Goal: Information Seeking & Learning: Check status

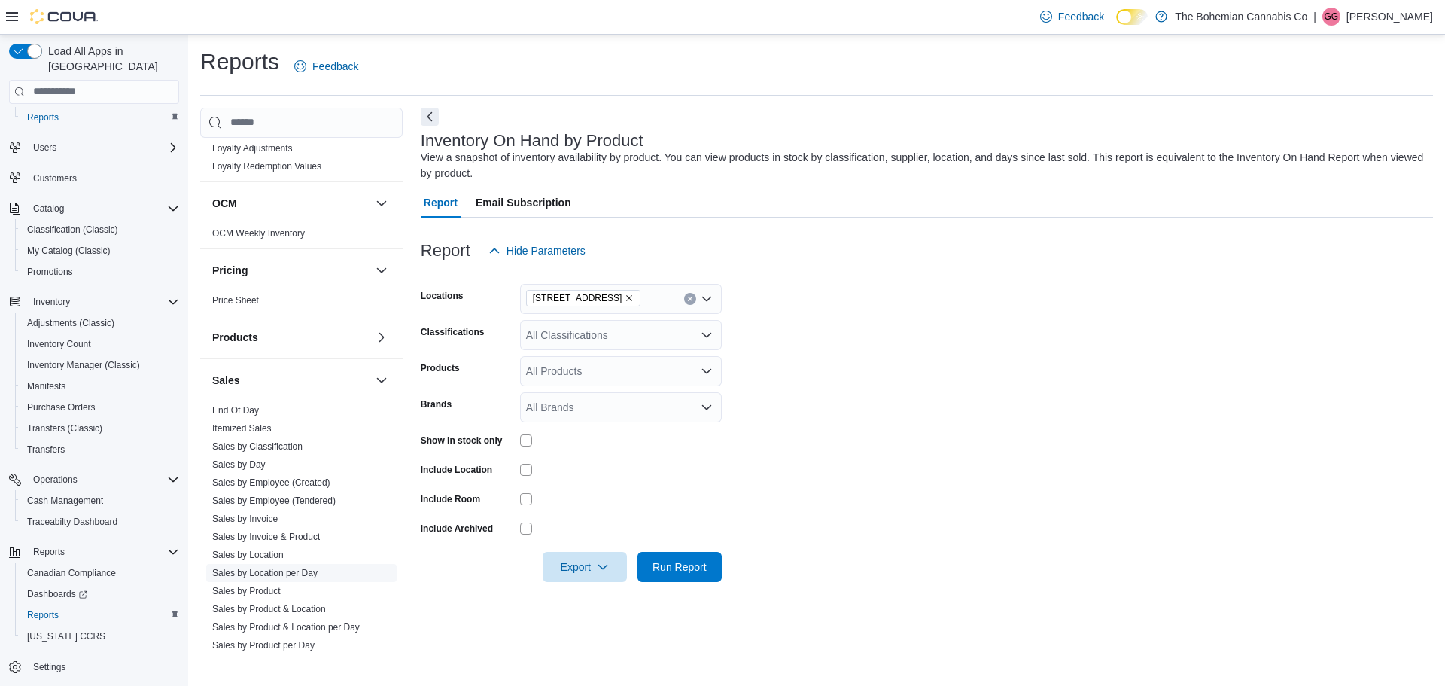
scroll to position [828, 0]
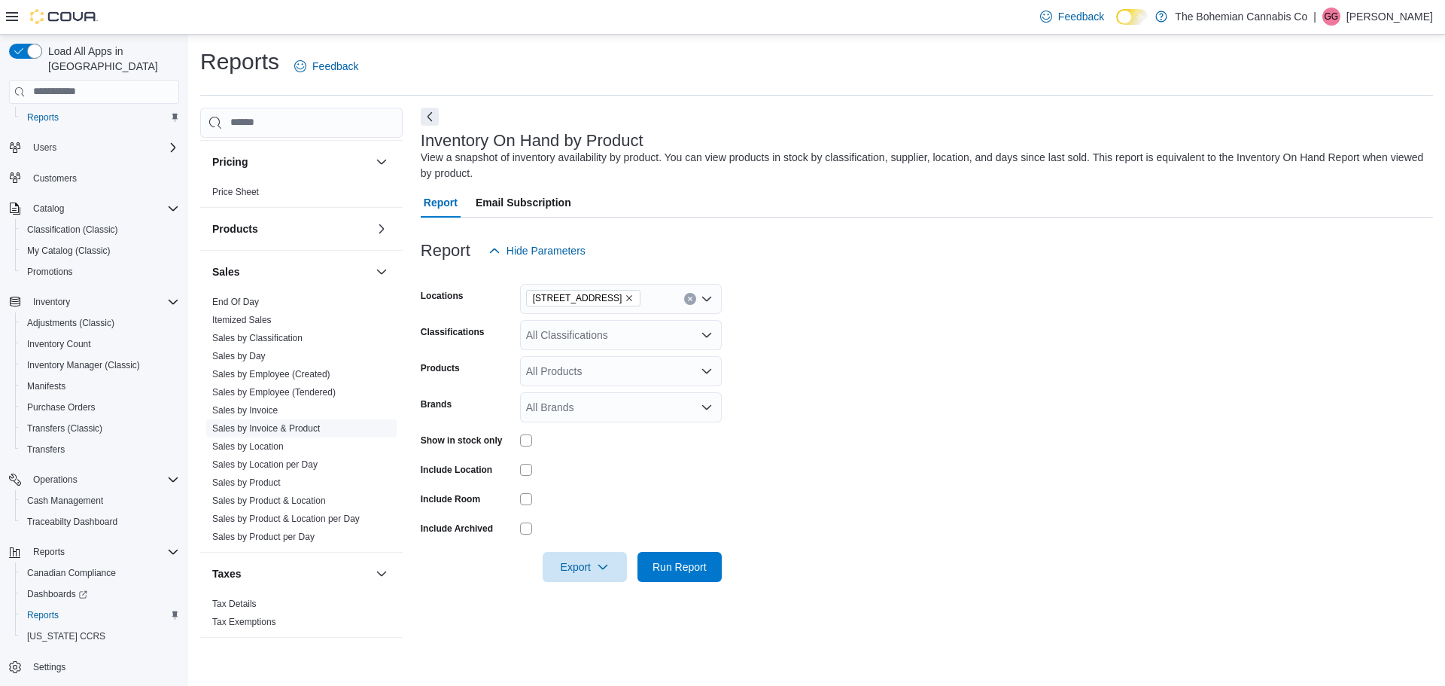
click at [294, 428] on link "Sales by Invoice & Product" at bounding box center [266, 428] width 108 height 11
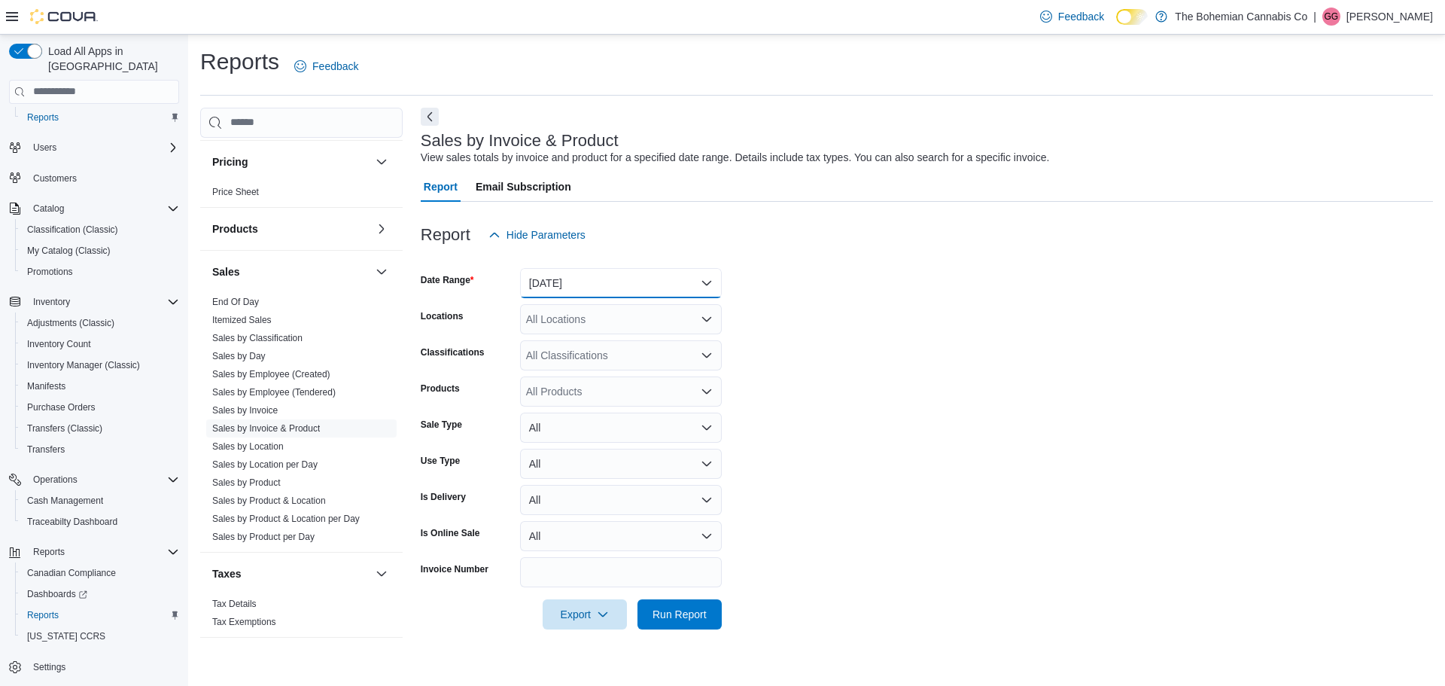
click at [657, 290] on button "[DATE]" at bounding box center [621, 283] width 202 height 30
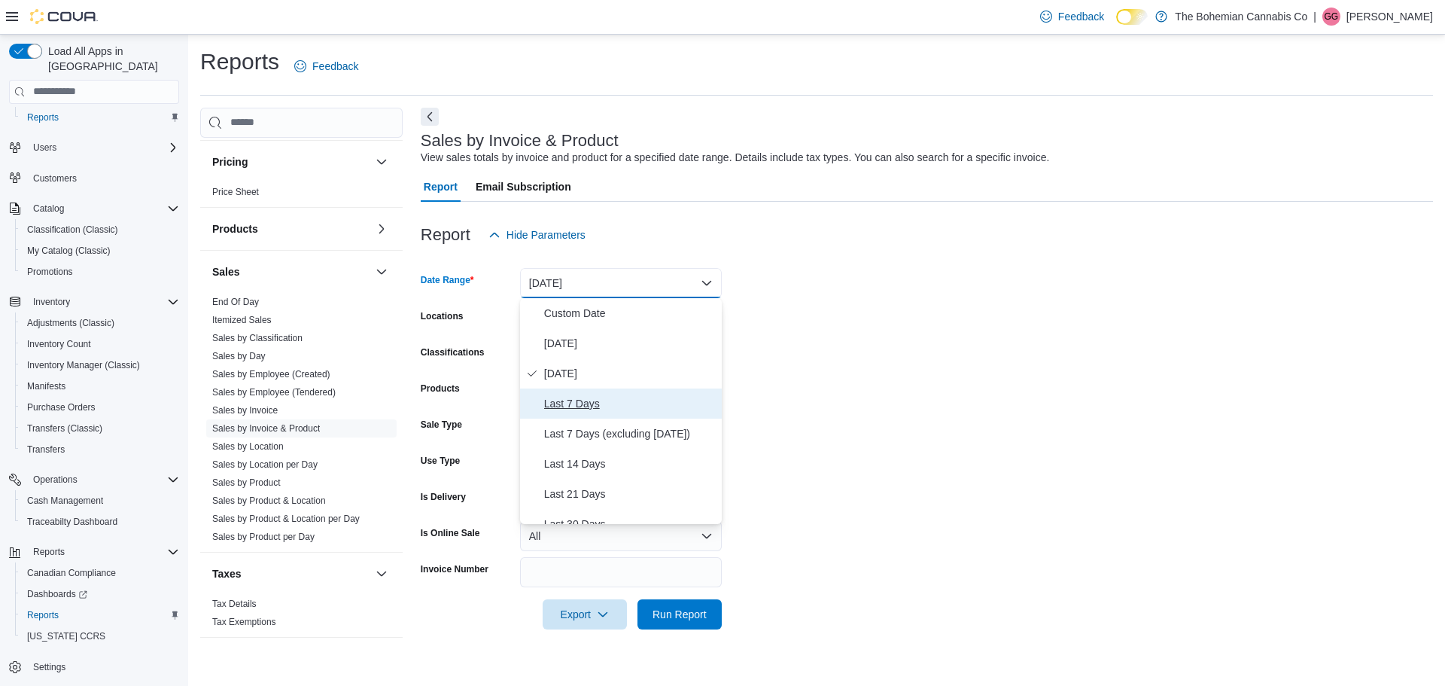
click at [610, 401] on span "Last 7 Days" at bounding box center [630, 403] width 172 height 18
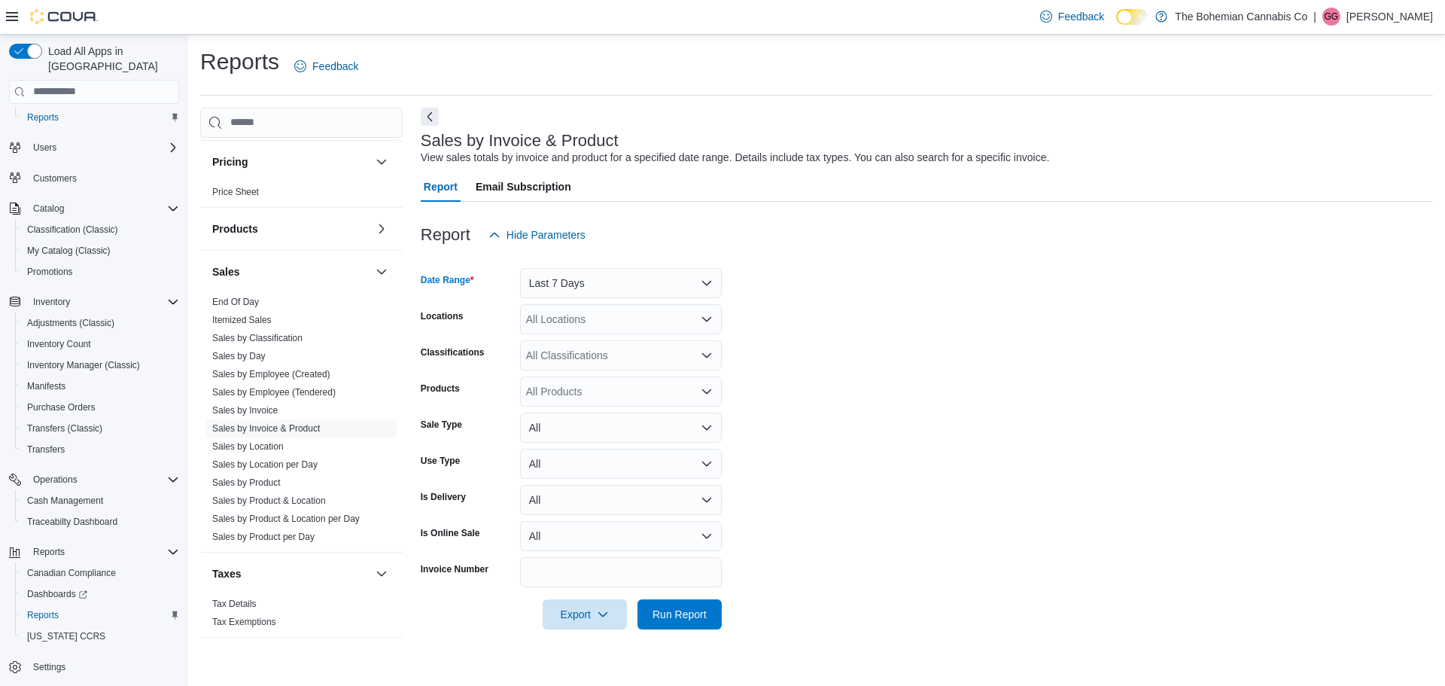
click at [652, 324] on div "All Locations" at bounding box center [621, 319] width 202 height 30
click at [601, 391] on span "[STREET_ADDRESS]" at bounding box center [605, 388] width 104 height 15
click at [910, 318] on form "Date Range Last 7 Days Locations [STREET_ADDRESS] Combo box. Selected. [STREET_…" at bounding box center [927, 439] width 1013 height 379
click at [570, 357] on div "All Classifications" at bounding box center [621, 355] width 202 height 30
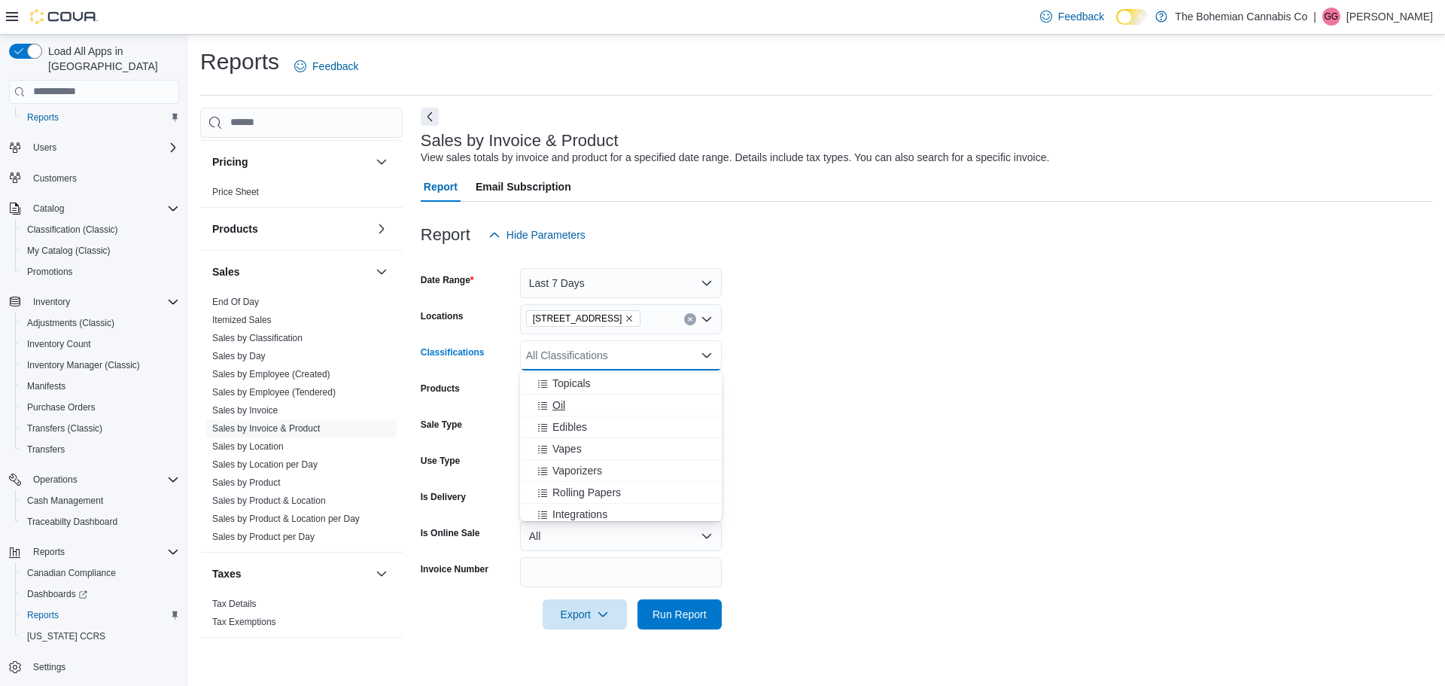
scroll to position [75, 0]
click at [590, 394] on span "Concentrates" at bounding box center [584, 392] width 62 height 15
click at [858, 361] on form "Date Range Last 7 Days Locations [STREET_ADDRESS] Classifications Concentrates …" at bounding box center [927, 439] width 1013 height 379
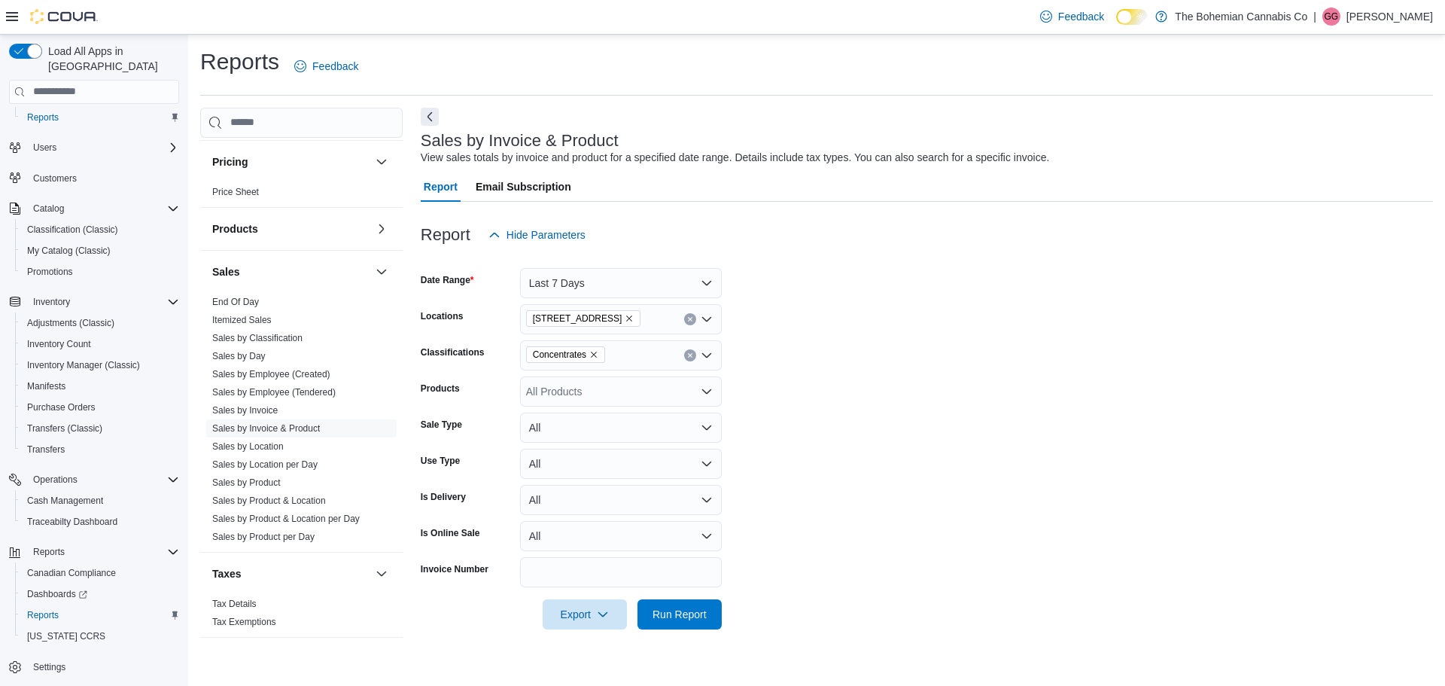
click at [578, 397] on div "All Products" at bounding box center [621, 391] width 202 height 30
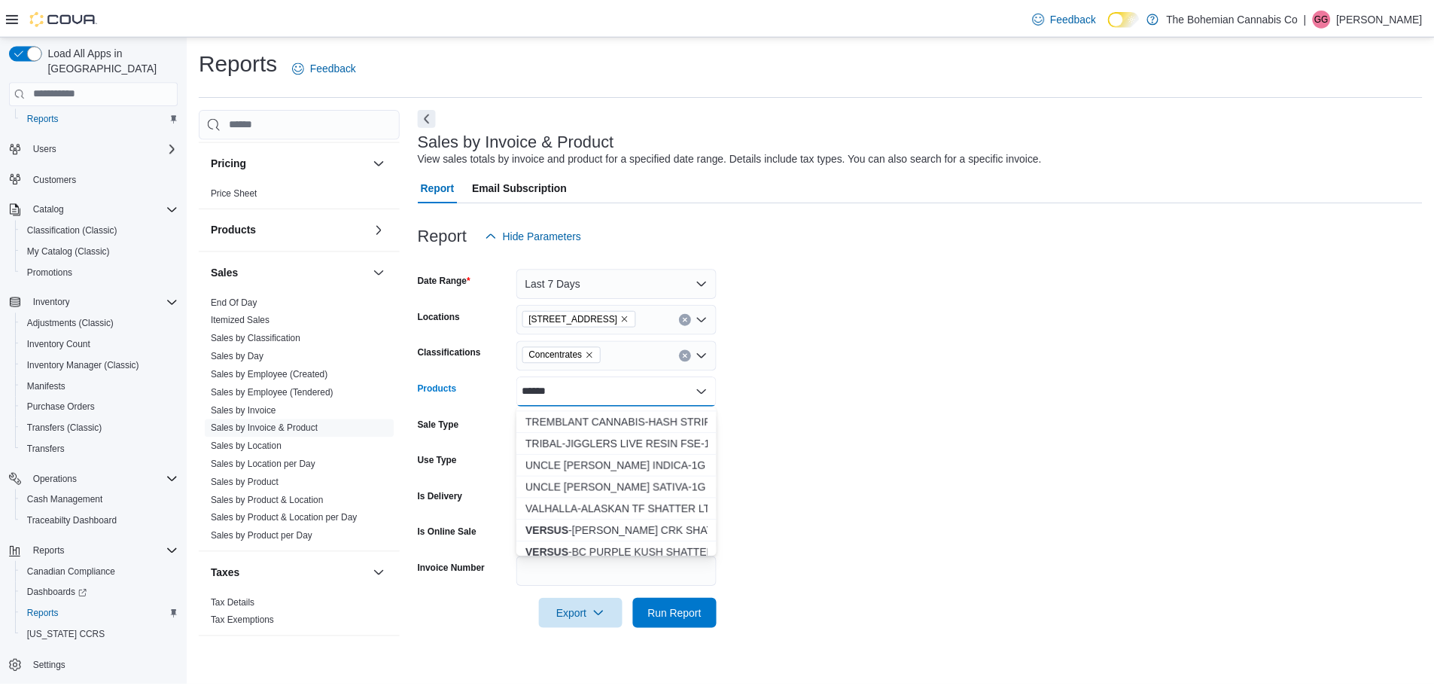
scroll to position [1489, 0]
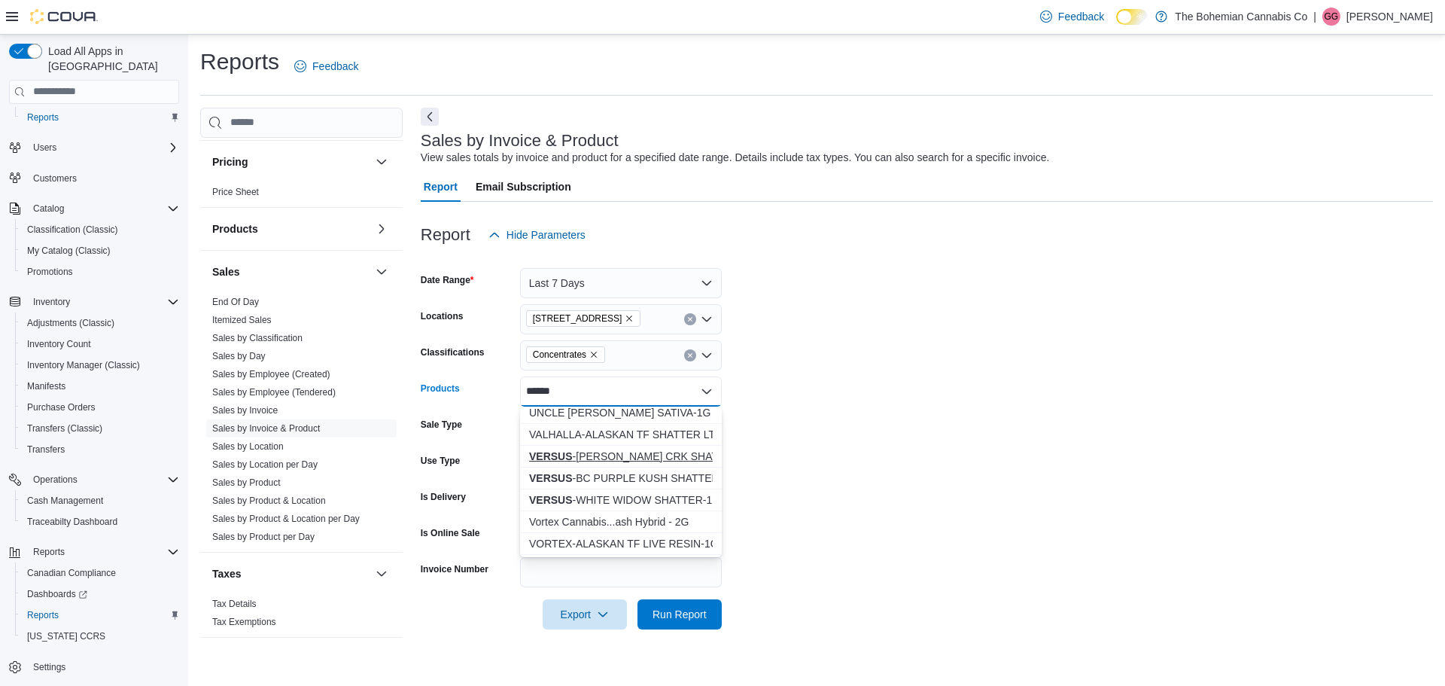
type input "******"
click at [603, 452] on div "VERSUS -[PERSON_NAME] CRK SHATTER-1G" at bounding box center [621, 456] width 184 height 15
click at [687, 614] on span "Run Report" at bounding box center [680, 614] width 54 height 15
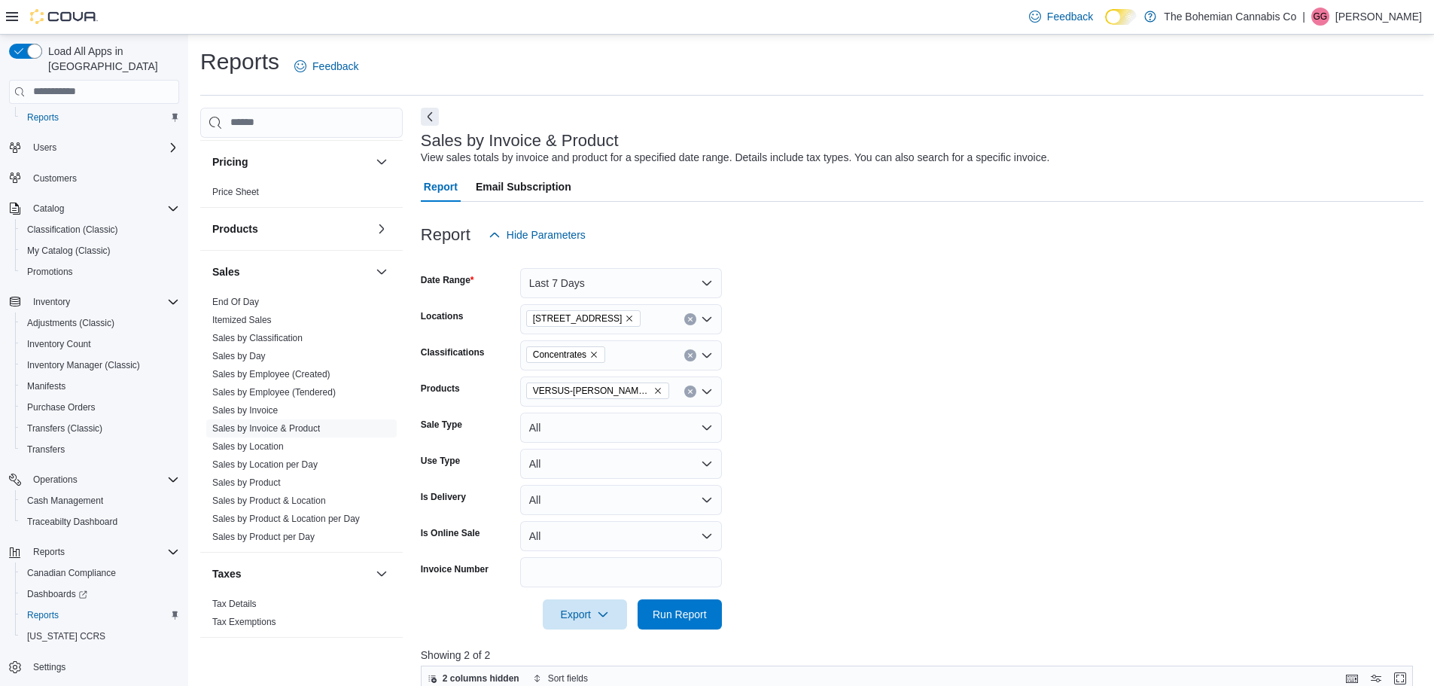
click at [1246, 595] on form "Date Range Last 7 Days Locations [STREET_ADDRESS] Classifications Concentrates …" at bounding box center [922, 439] width 1003 height 379
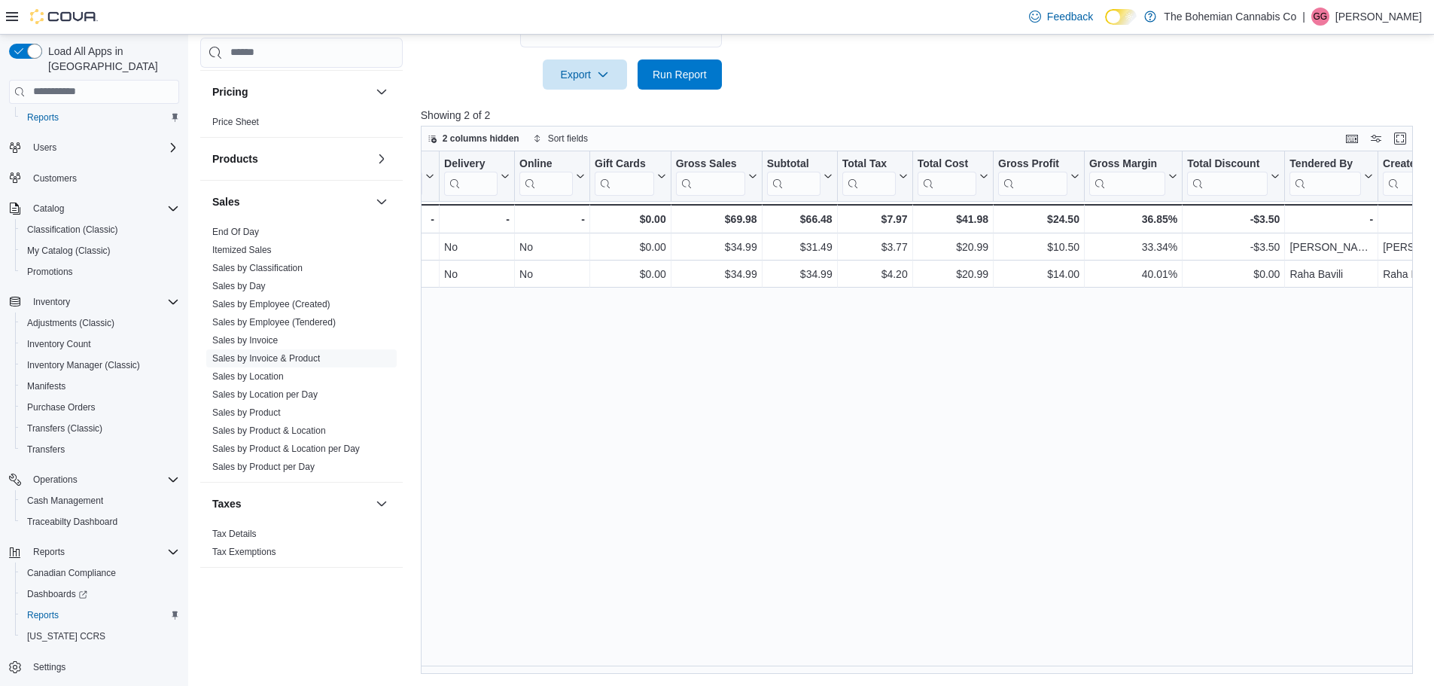
scroll to position [0, 1171]
